Goal: Task Accomplishment & Management: Manage account settings

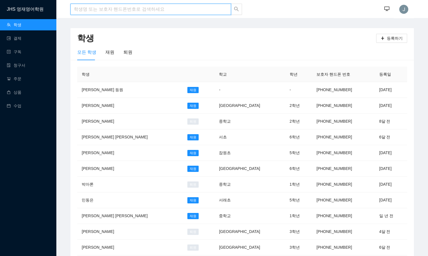
click at [102, 11] on input "search" at bounding box center [150, 9] width 160 height 11
type input "w"
type input "주하"
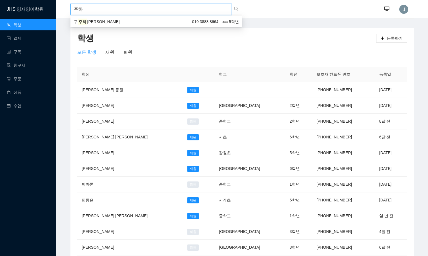
click at [101, 20] on div "구 주하 Juha 010 3888 8664 | bcc 5학년" at bounding box center [156, 22] width 165 height 6
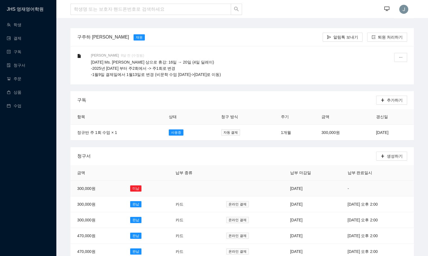
click at [297, 187] on td "[DATE]" at bounding box center [311, 189] width 57 height 16
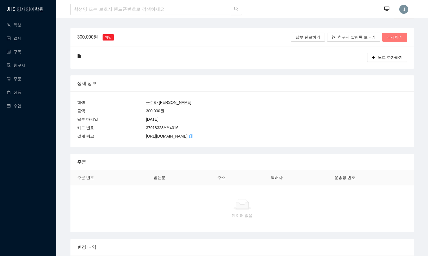
click at [391, 37] on span "삭제하기" at bounding box center [395, 37] width 16 height 6
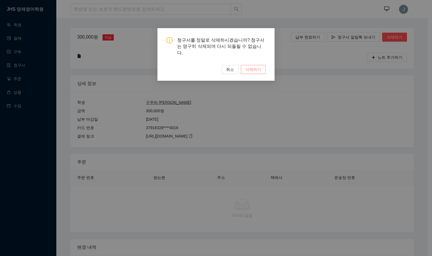
click at [254, 68] on button "삭제하기" at bounding box center [253, 69] width 25 height 9
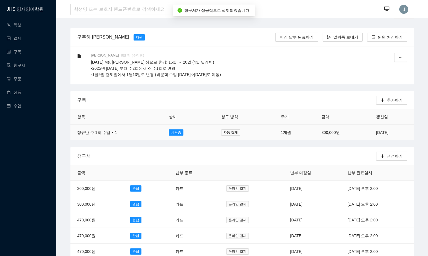
click at [373, 133] on td "[DATE]" at bounding box center [391, 133] width 44 height 16
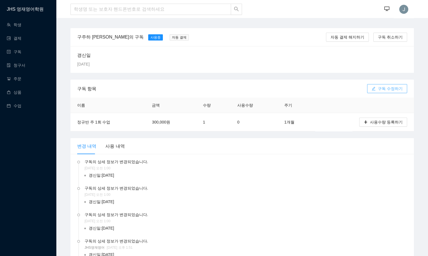
click at [382, 90] on span "구독 수정하기" at bounding box center [390, 89] width 25 height 6
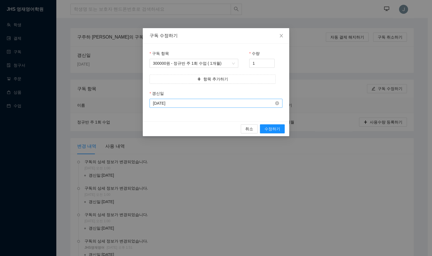
click at [192, 103] on input "[DATE]" at bounding box center [213, 103] width 121 height 6
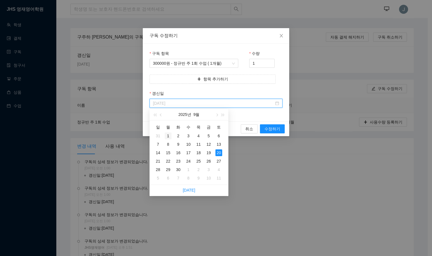
type input "[DATE]"
click at [168, 135] on div "1" at bounding box center [168, 136] width 7 height 7
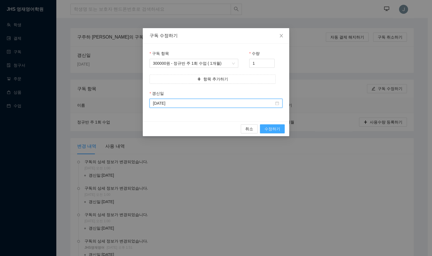
click at [274, 131] on span "수정하기" at bounding box center [272, 129] width 16 height 6
